Goal: Find specific page/section

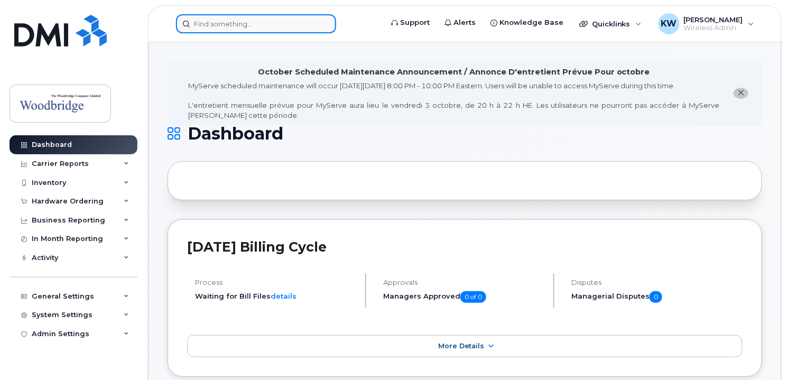
click at [271, 25] on input at bounding box center [256, 23] width 160 height 19
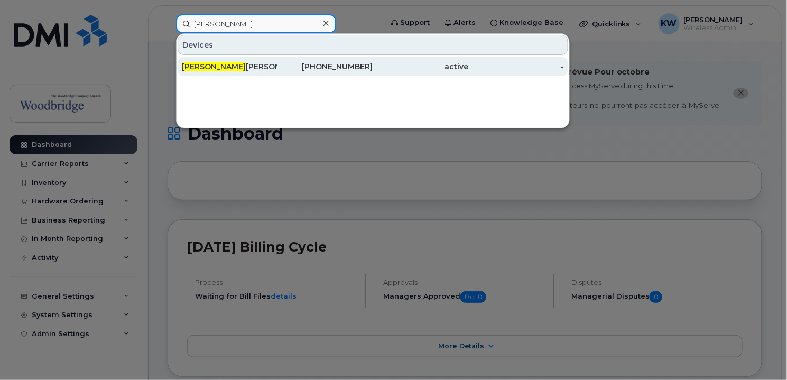
type input "john mitro"
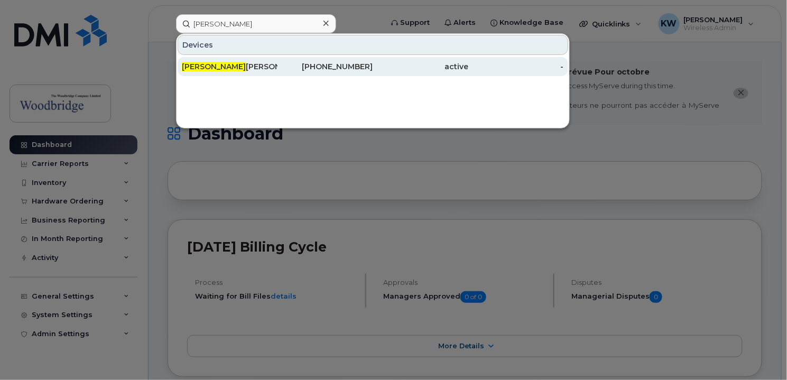
click at [250, 63] on div "John Mitro polous-cell" at bounding box center [230, 66] width 96 height 11
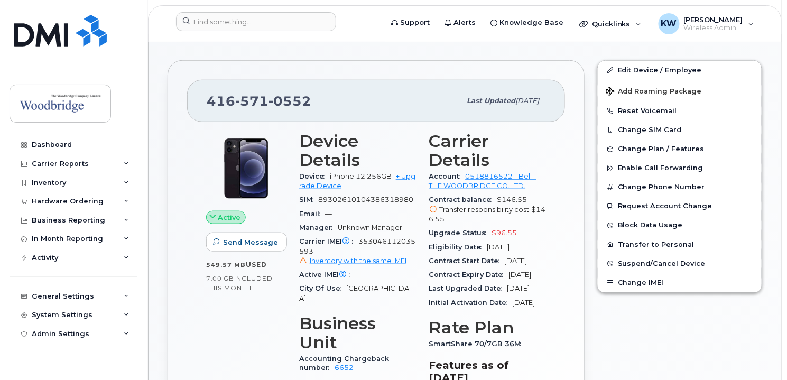
scroll to position [264, 0]
